Goal: Transaction & Acquisition: Purchase product/service

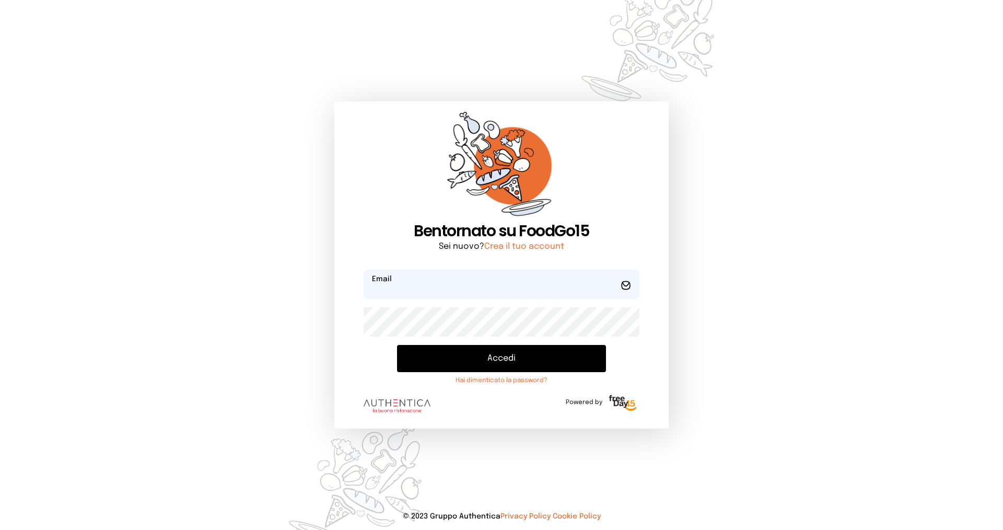
type input "**********"
click at [430, 351] on button "Accedi" at bounding box center [501, 358] width 209 height 27
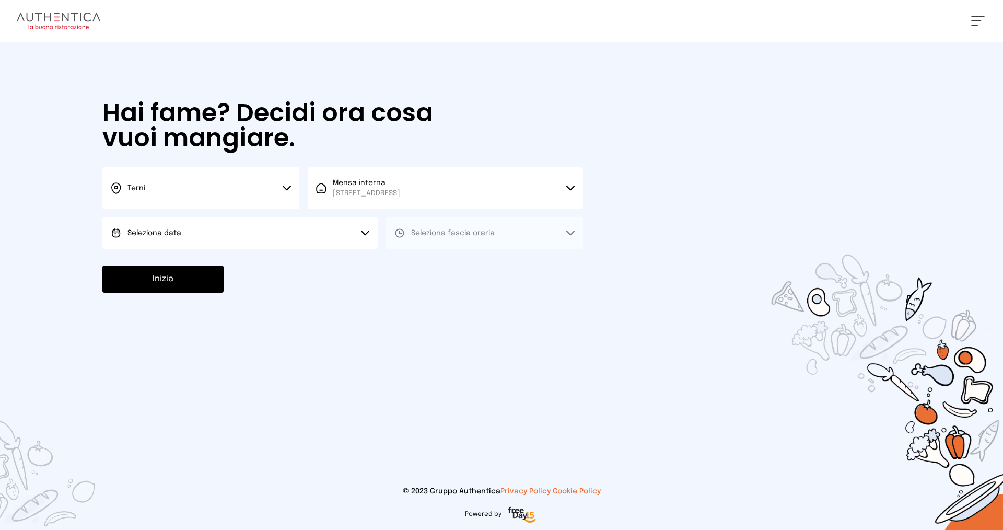
click at [170, 193] on button "Terni" at bounding box center [200, 188] width 197 height 42
click at [180, 226] on li "Terni" at bounding box center [200, 223] width 197 height 28
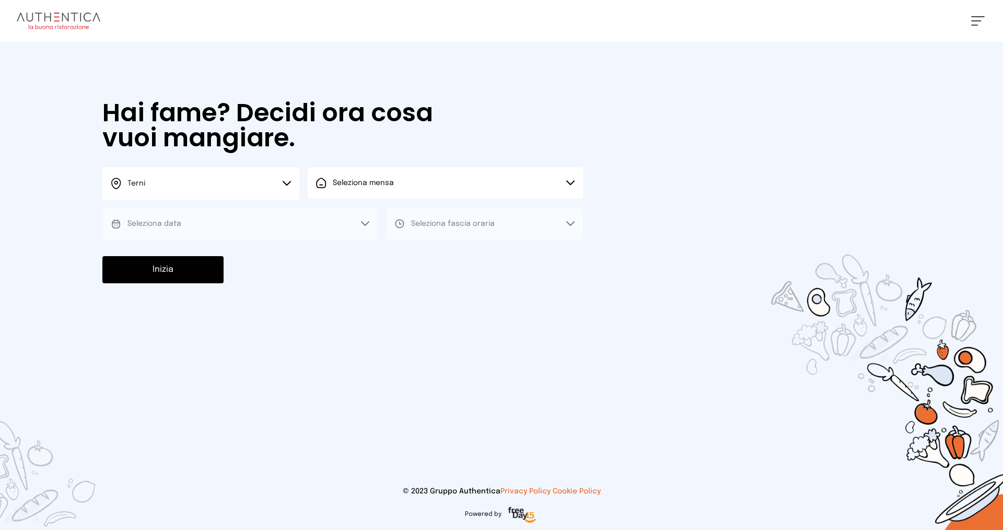
click at [382, 185] on span "Seleziona mensa" at bounding box center [363, 182] width 61 height 7
click at [382, 224] on span "[STREET_ADDRESS]" at bounding box center [366, 222] width 67 height 10
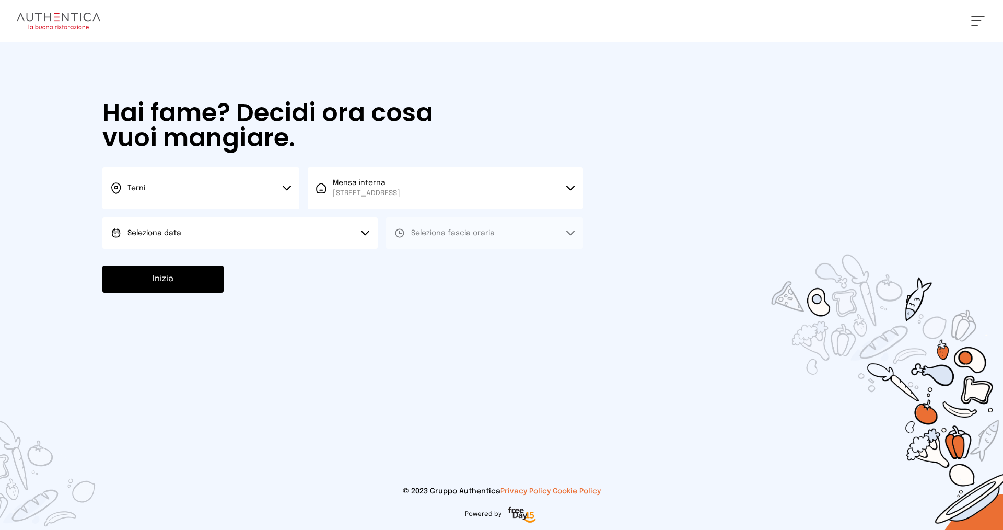
click at [210, 231] on button "Seleziona data" at bounding box center [239, 232] width 275 height 31
click at [224, 265] on li "[DATE], [DATE]" at bounding box center [239, 262] width 275 height 27
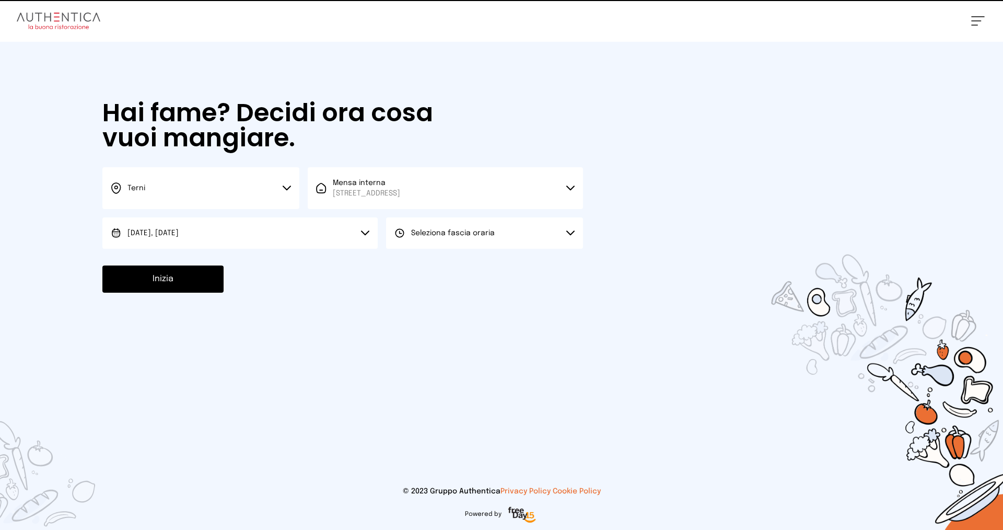
click at [444, 235] on span "Seleziona fascia oraria" at bounding box center [453, 232] width 84 height 7
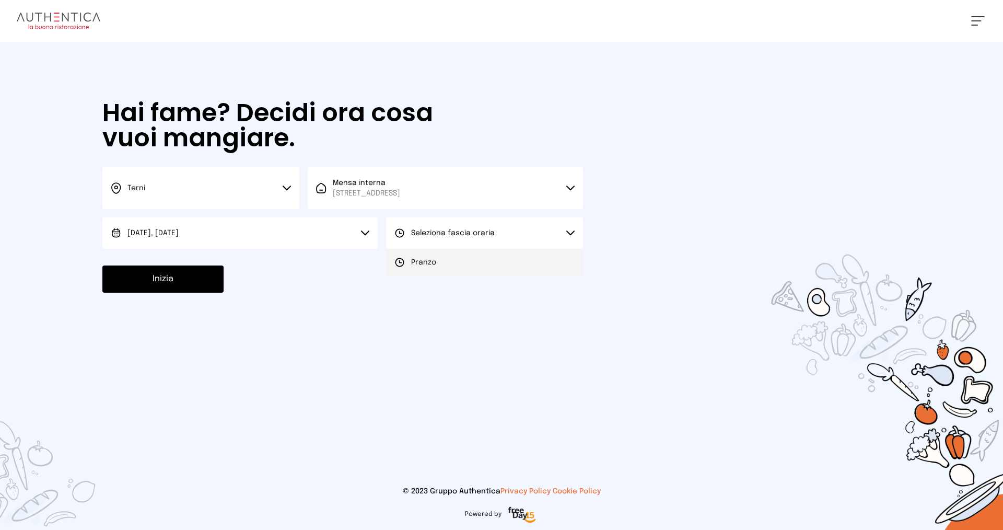
click at [445, 262] on li "Pranzo" at bounding box center [484, 262] width 197 height 27
click at [201, 278] on button "Inizia" at bounding box center [162, 278] width 121 height 27
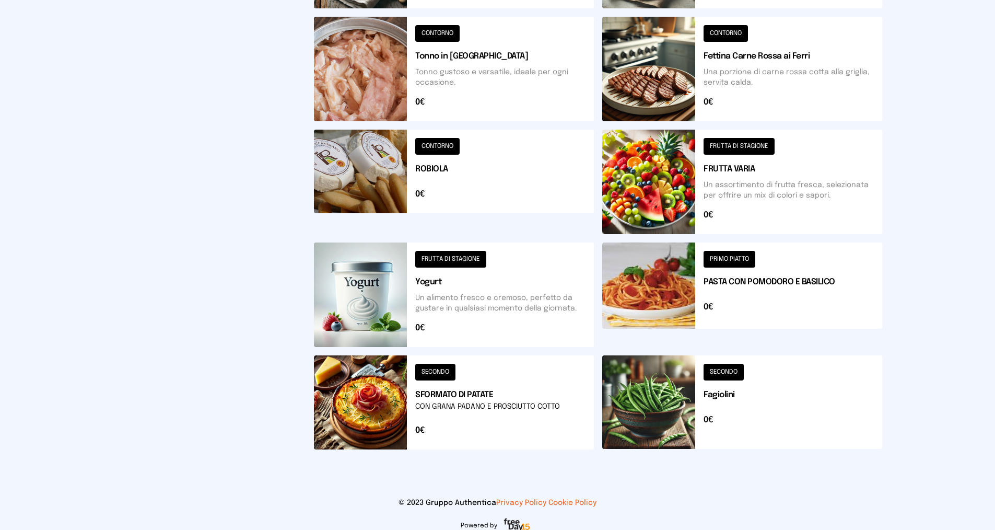
scroll to position [325, 0]
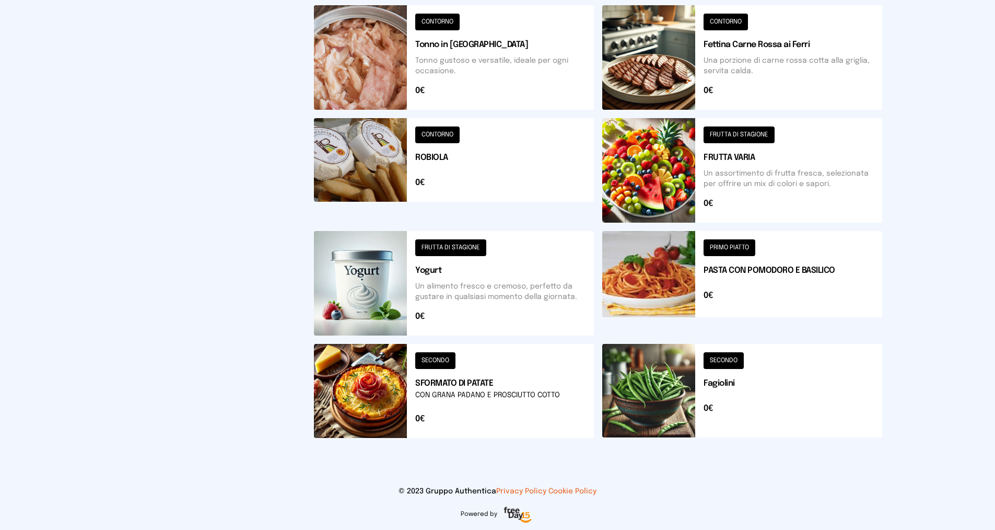
click at [443, 360] on button at bounding box center [454, 391] width 280 height 94
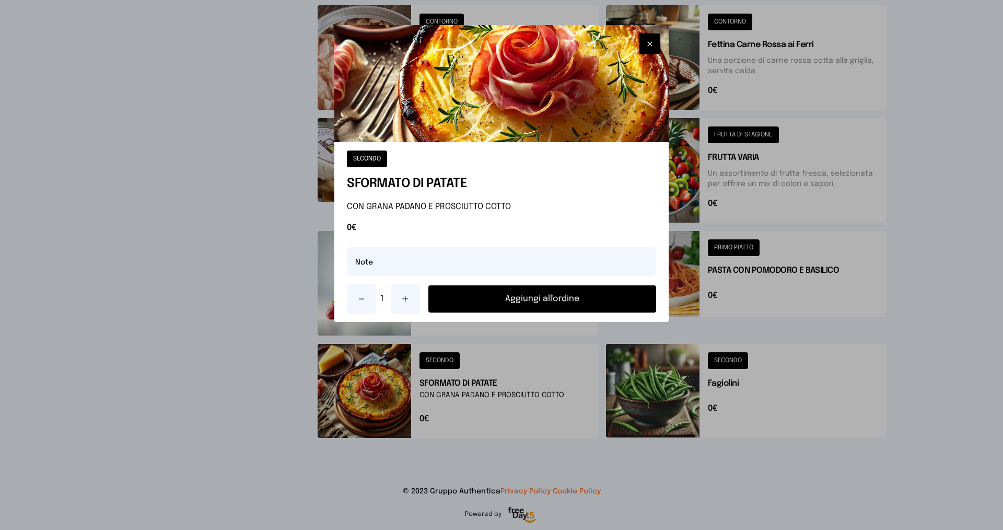
click at [468, 301] on button "Aggiungi all'ordine" at bounding box center [542, 298] width 228 height 27
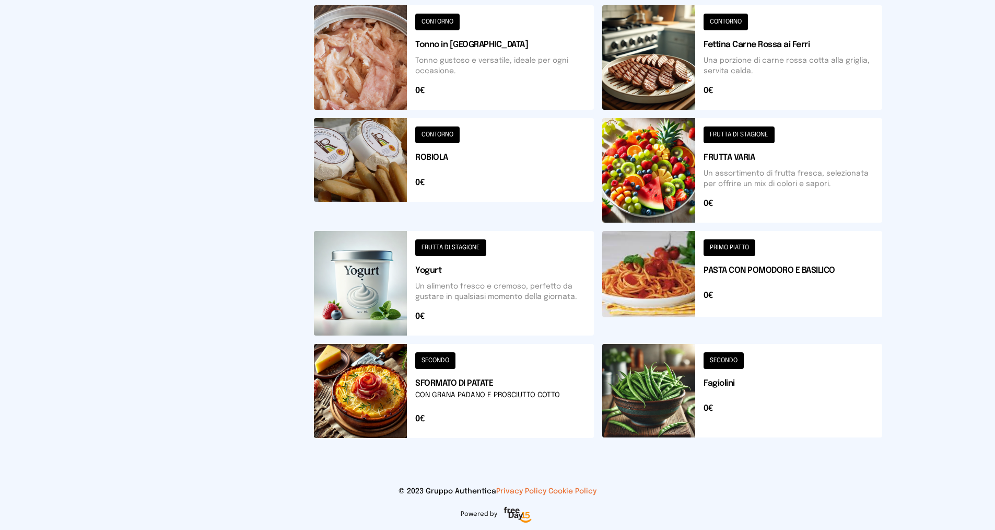
click at [712, 359] on button at bounding box center [742, 391] width 280 height 94
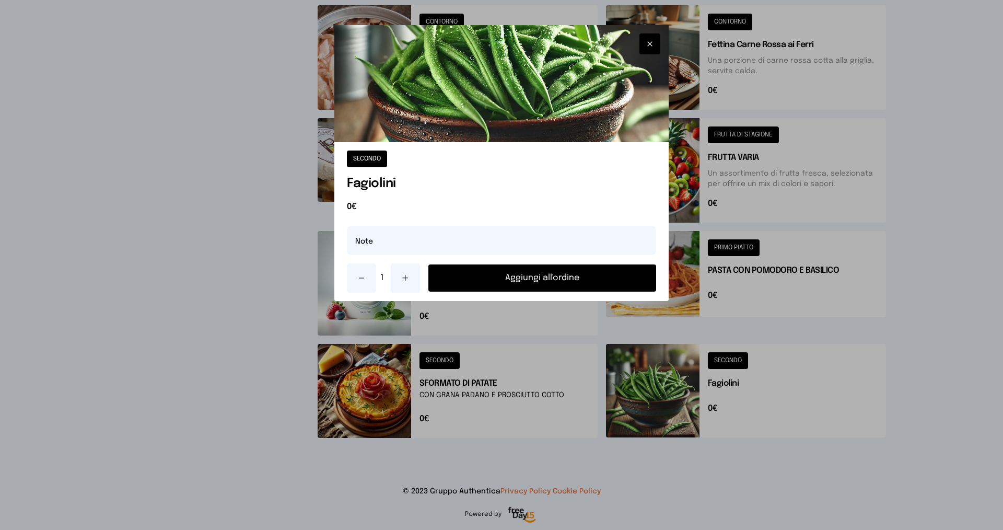
click at [504, 285] on button "Aggiungi all'ordine" at bounding box center [542, 277] width 228 height 27
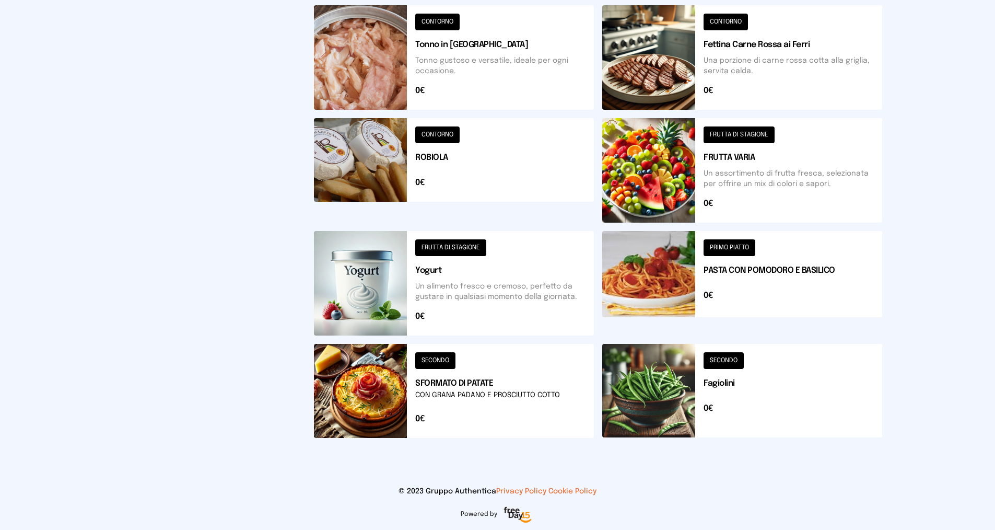
click at [721, 134] on button at bounding box center [742, 170] width 280 height 104
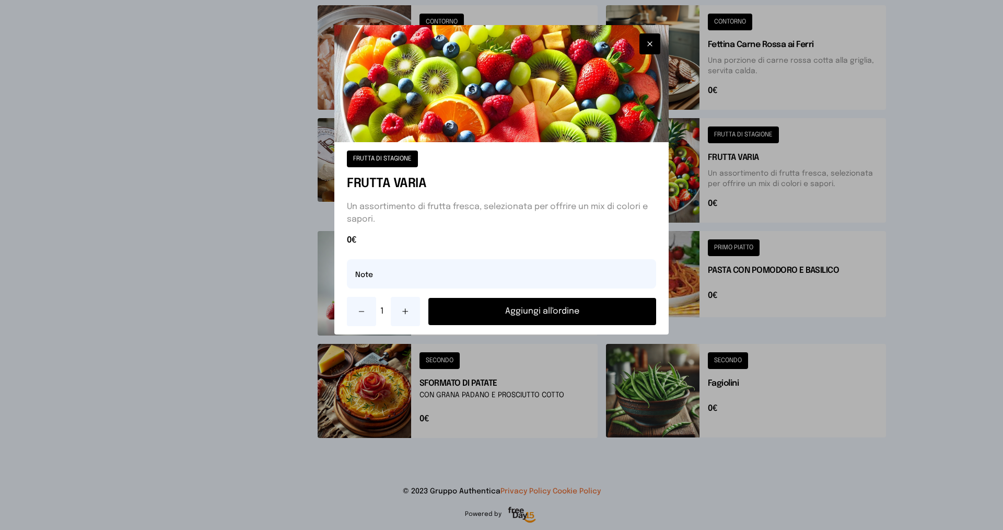
click at [537, 311] on button "Aggiungi all'ordine" at bounding box center [542, 311] width 228 height 27
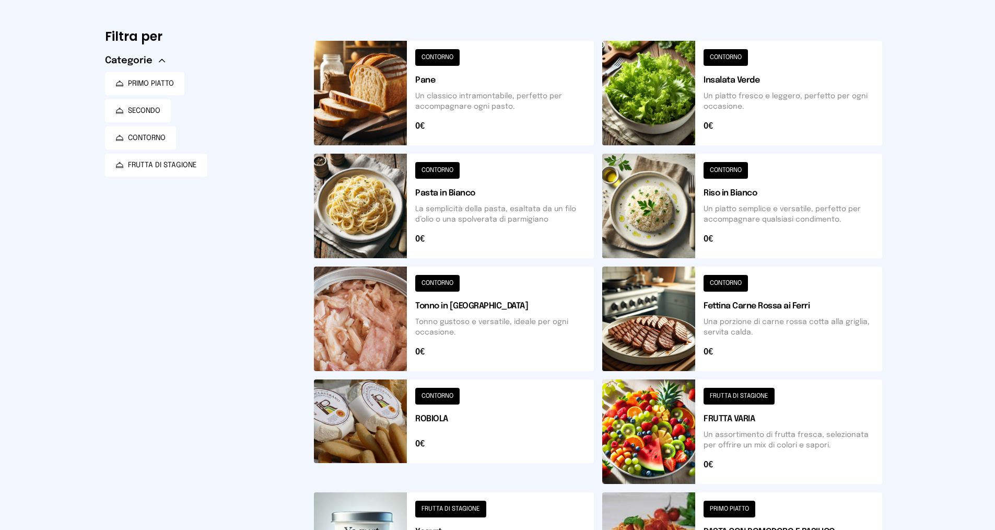
scroll to position [11, 0]
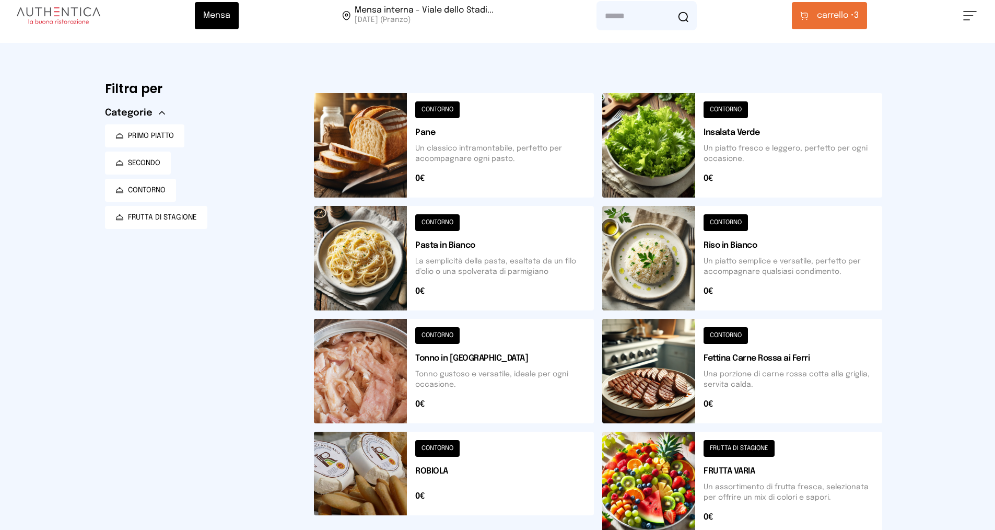
click at [827, 17] on span "carrello •" at bounding box center [835, 15] width 37 height 13
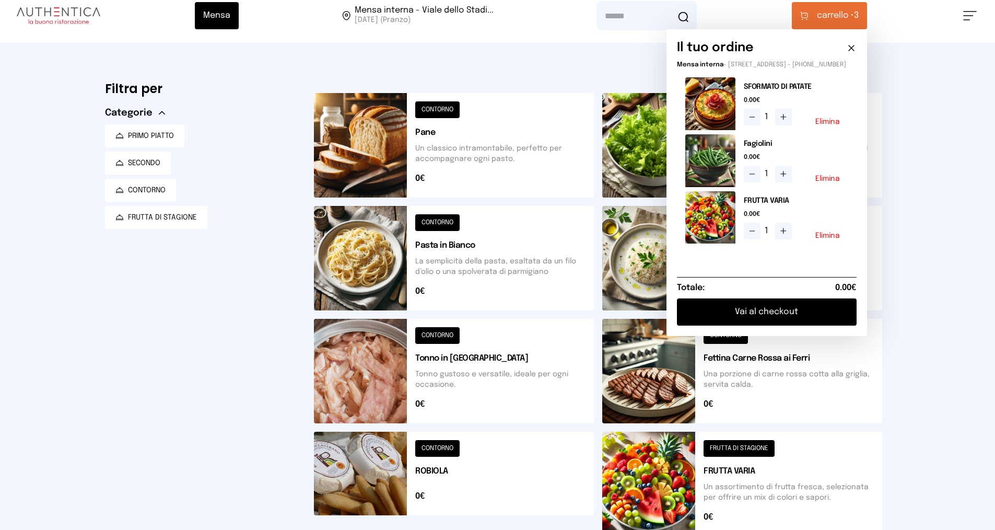
click at [765, 321] on button "Vai al checkout" at bounding box center [767, 311] width 180 height 27
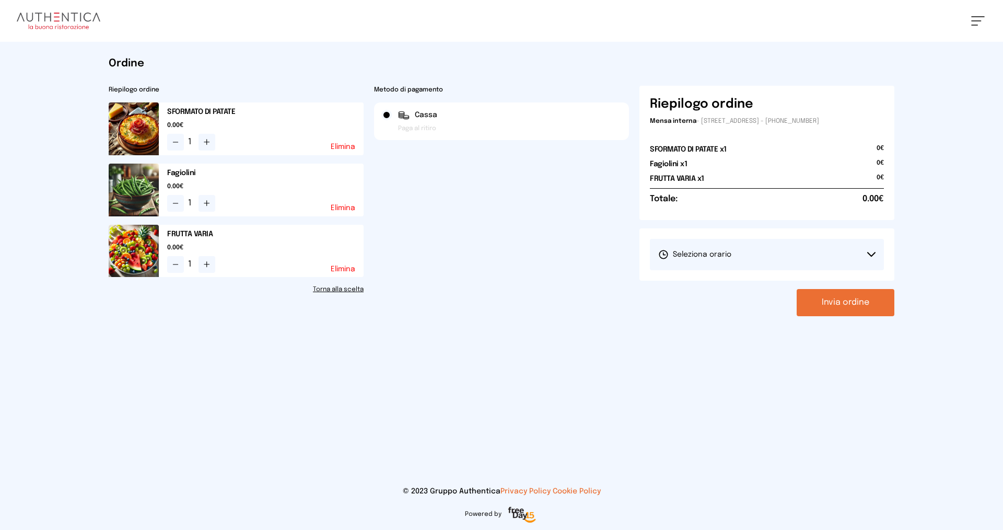
click at [713, 251] on span "Seleziona orario" at bounding box center [694, 254] width 73 height 10
click at [722, 284] on span "1° Turno (13:00 - 15:00)" at bounding box center [697, 283] width 79 height 10
click at [843, 304] on button "Invia ordine" at bounding box center [846, 302] width 98 height 27
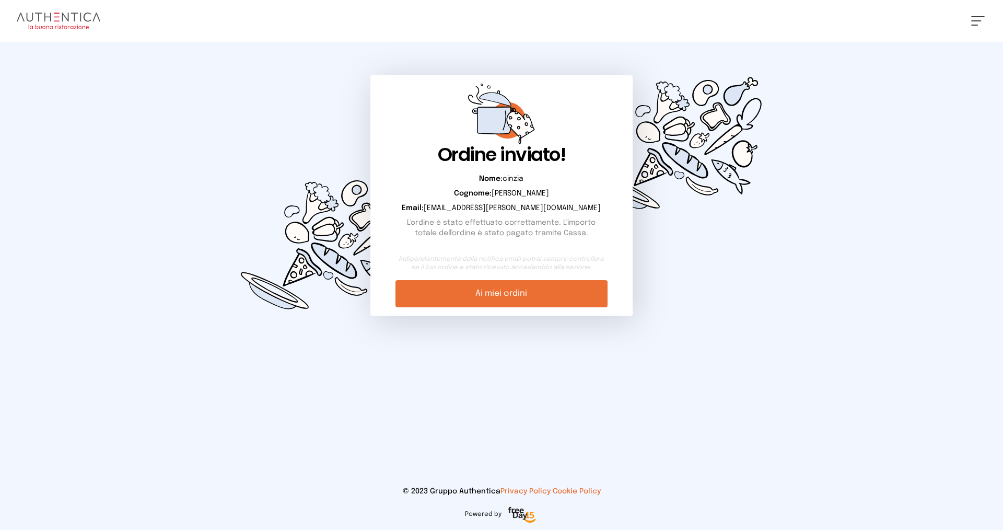
click at [551, 293] on link "Ai miei ordini" at bounding box center [501, 293] width 212 height 27
